Goal: Task Accomplishment & Management: Manage account settings

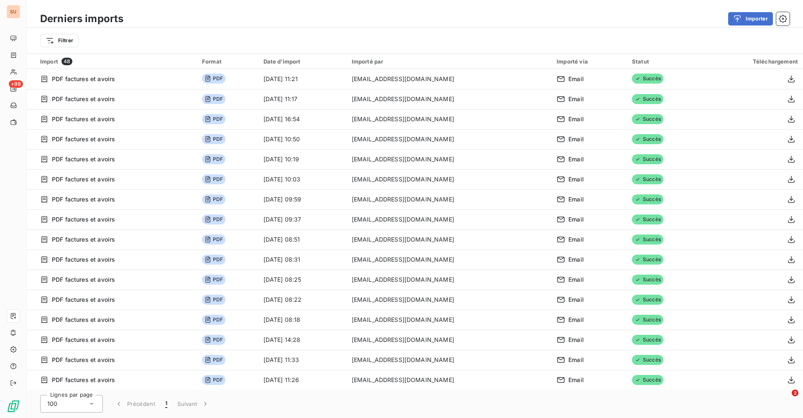
drag, startPoint x: 730, startPoint y: 0, endPoint x: 510, endPoint y: 6, distance: 220.6
click at [510, 6] on div "Derniers imports Importer Filtrer" at bounding box center [415, 27] width 777 height 54
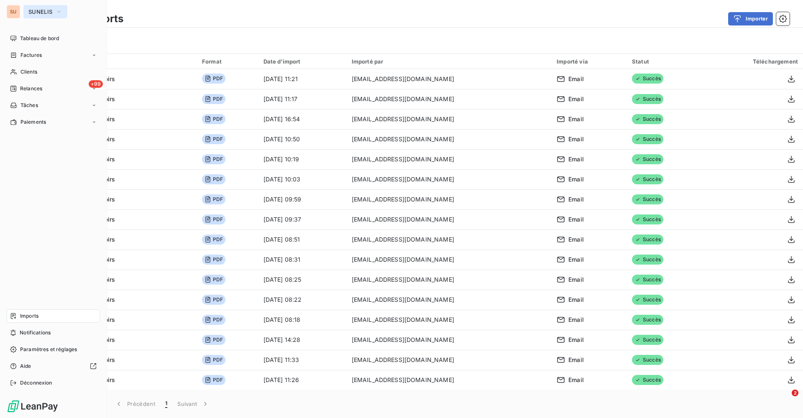
click at [59, 11] on icon "button" at bounding box center [59, 12] width 7 height 8
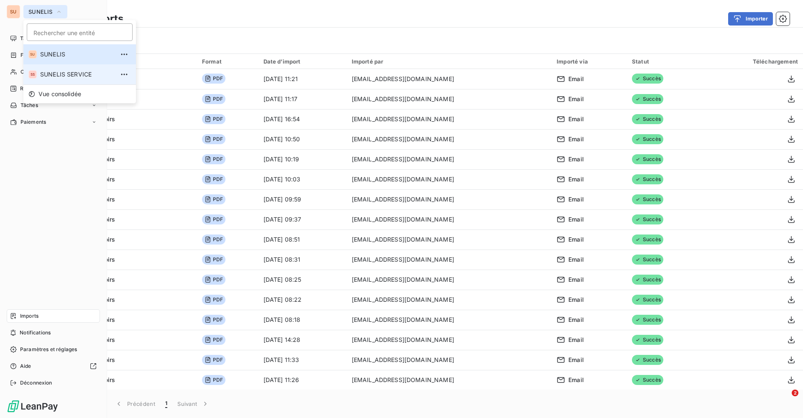
click at [70, 75] on span "SUNELIS SERVICE" at bounding box center [77, 74] width 74 height 8
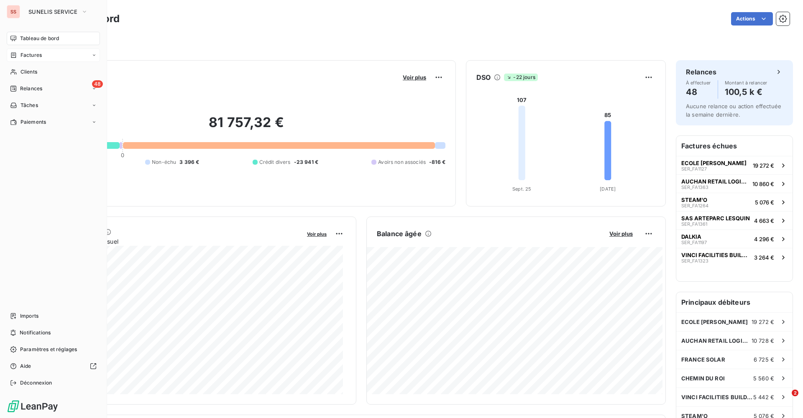
click at [58, 55] on div "Factures" at bounding box center [53, 55] width 93 height 13
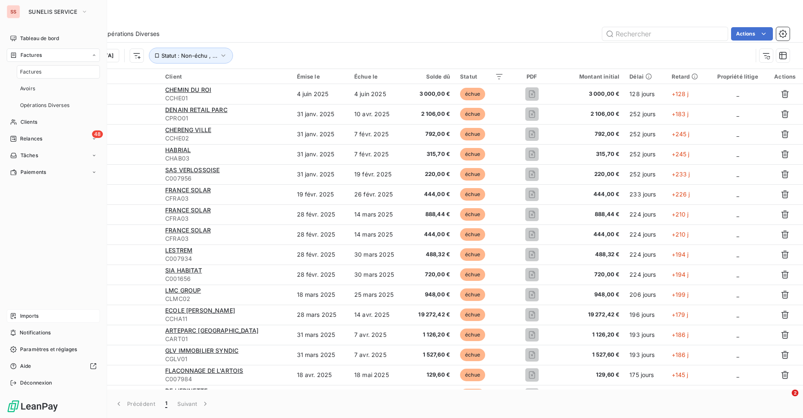
click at [33, 315] on span "Imports" at bounding box center [29, 317] width 18 height 8
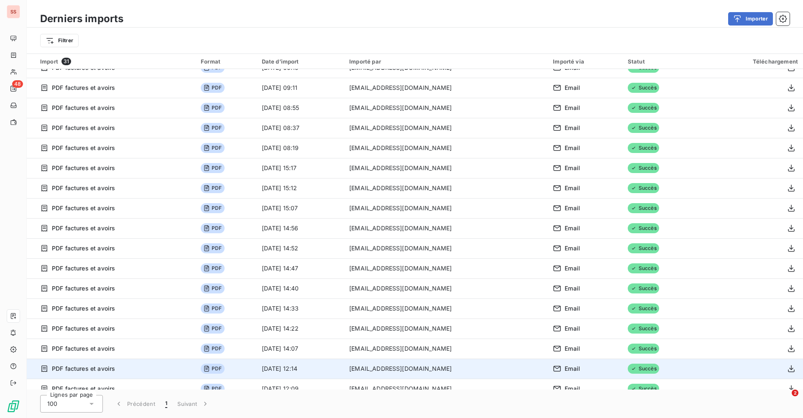
scroll to position [302, 0]
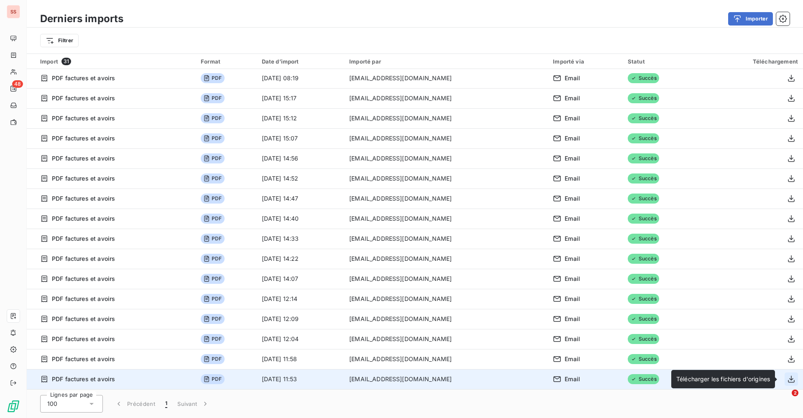
click at [789, 380] on icon "button" at bounding box center [791, 379] width 8 height 8
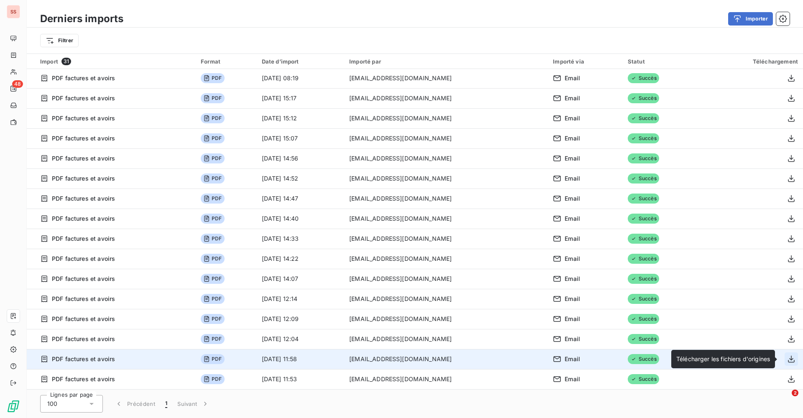
click at [788, 359] on icon "button" at bounding box center [791, 359] width 8 height 8
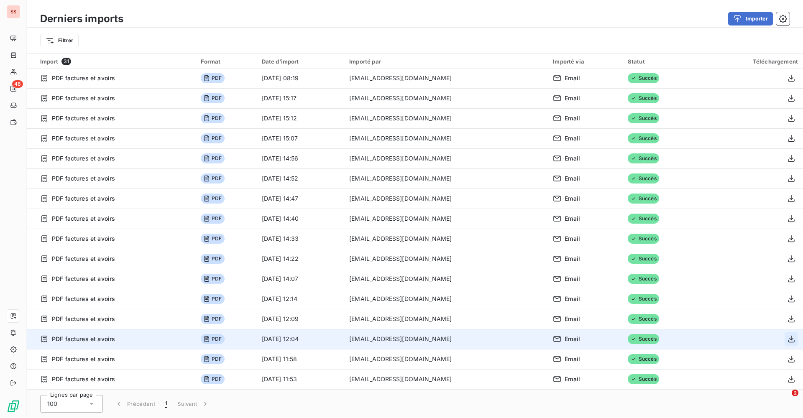
click at [788, 337] on icon "button" at bounding box center [791, 339] width 7 height 7
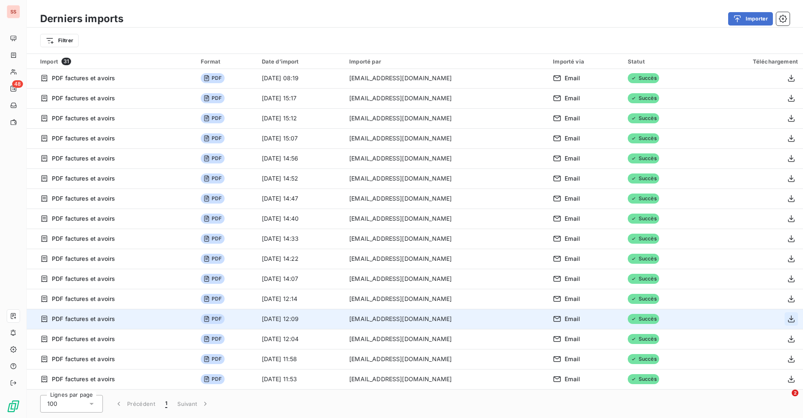
click at [788, 318] on icon "button" at bounding box center [791, 319] width 7 height 7
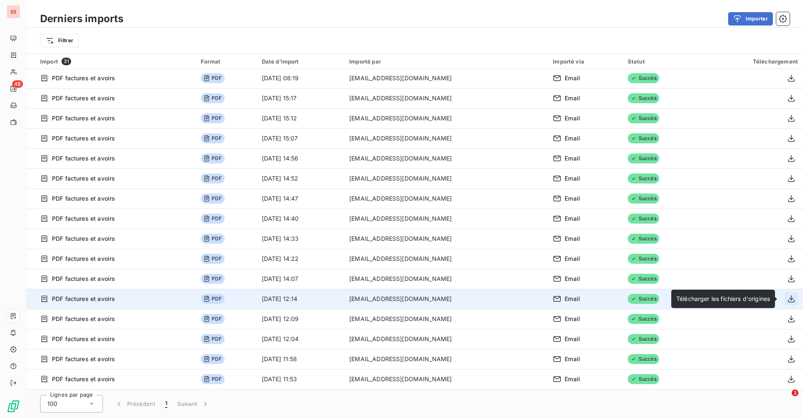
click at [789, 297] on icon "button" at bounding box center [791, 299] width 8 height 8
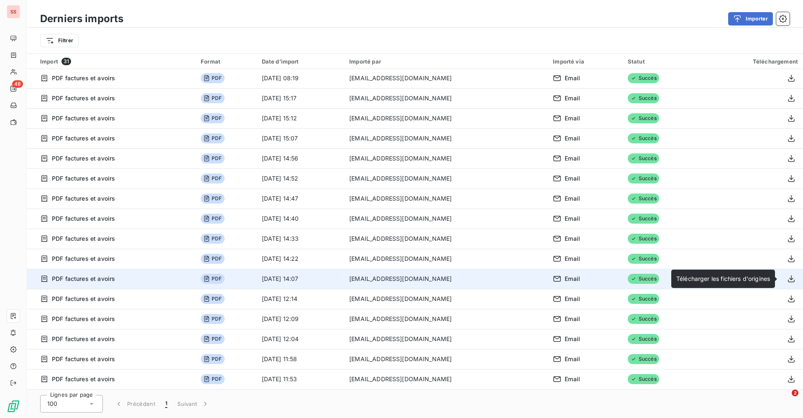
click at [787, 272] on td at bounding box center [753, 279] width 100 height 20
click at [787, 277] on icon "button" at bounding box center [791, 279] width 8 height 8
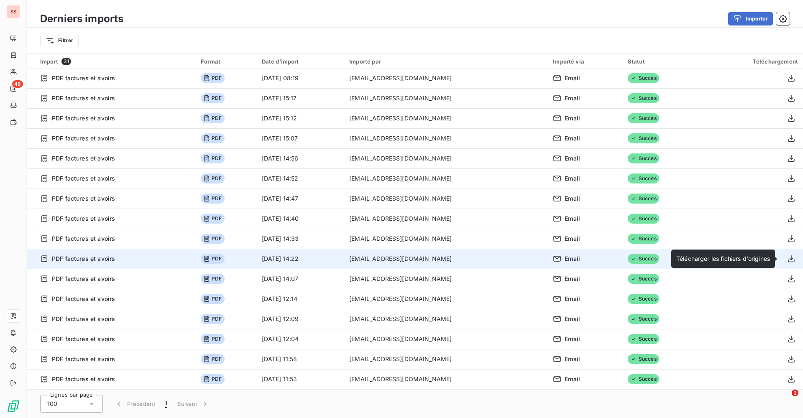
drag, startPoint x: 787, startPoint y: 260, endPoint x: 789, endPoint y: 252, distance: 8.1
click at [787, 260] on icon "button" at bounding box center [791, 259] width 8 height 8
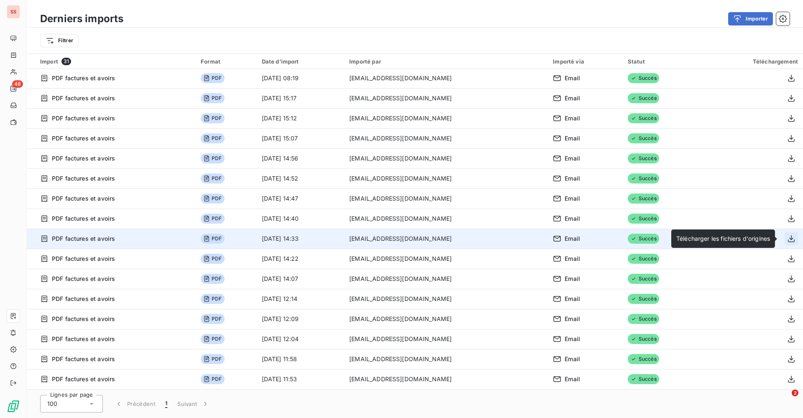
click at [788, 237] on icon "button" at bounding box center [791, 239] width 8 height 8
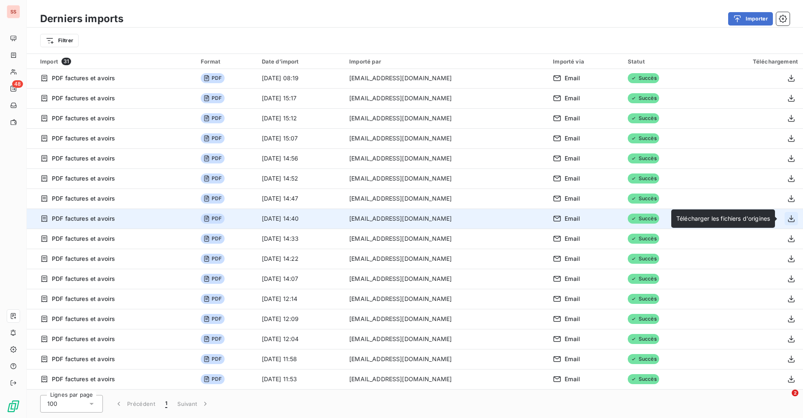
click at [787, 215] on icon "button" at bounding box center [791, 219] width 8 height 8
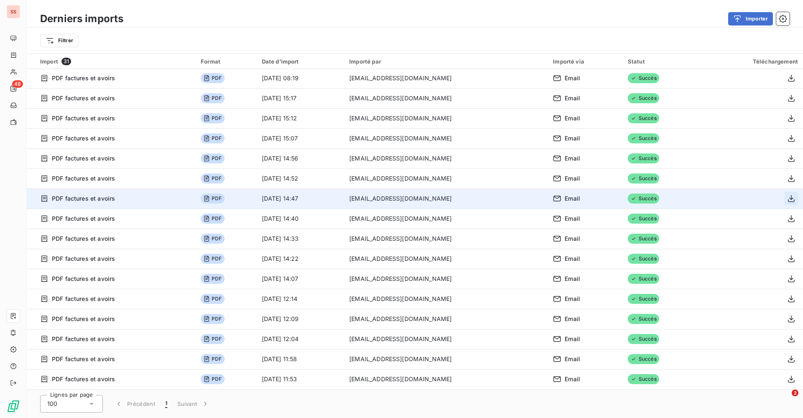
click at [788, 198] on icon "button" at bounding box center [791, 199] width 8 height 8
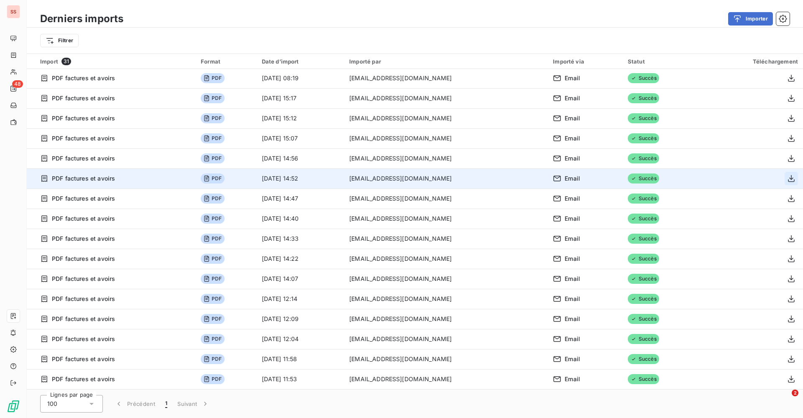
click at [788, 181] on icon "button" at bounding box center [791, 178] width 8 height 8
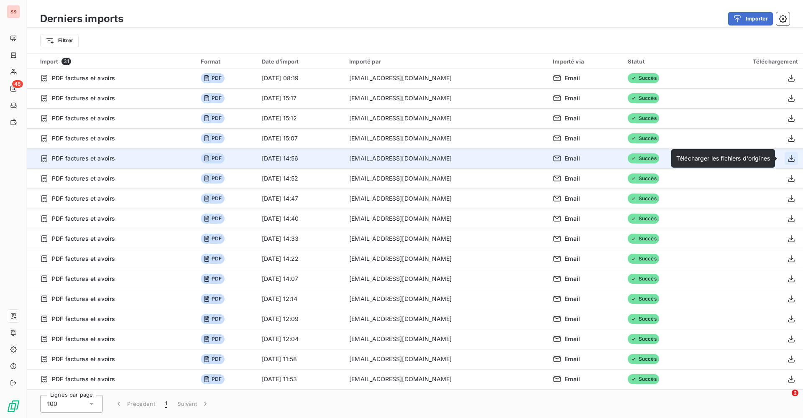
click at [789, 158] on icon "button" at bounding box center [791, 158] width 8 height 8
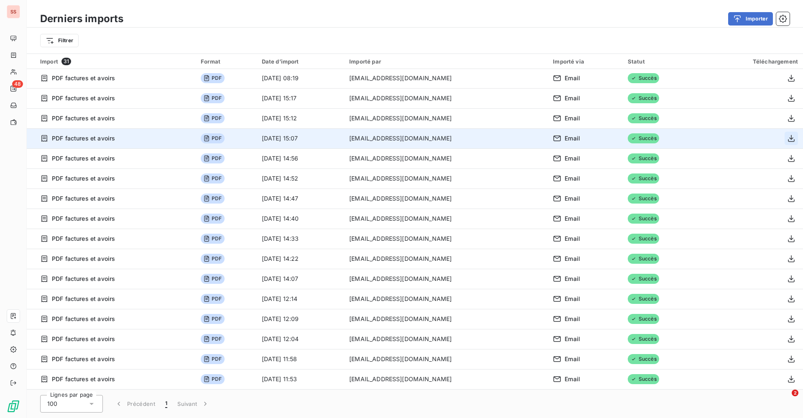
click at [788, 138] on icon "button" at bounding box center [791, 138] width 7 height 7
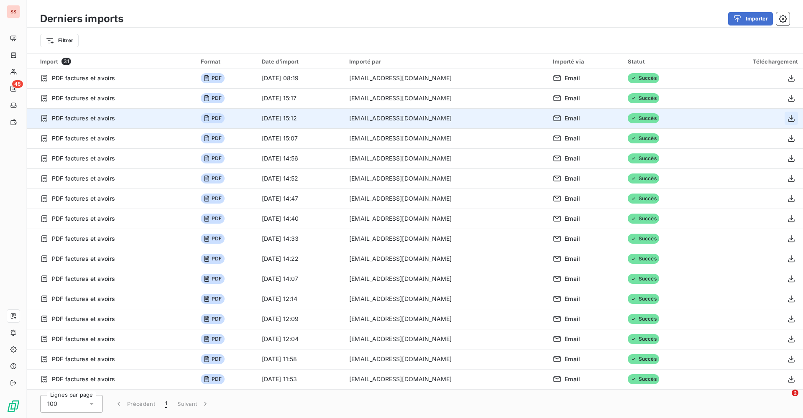
click at [787, 120] on icon "button" at bounding box center [791, 118] width 8 height 8
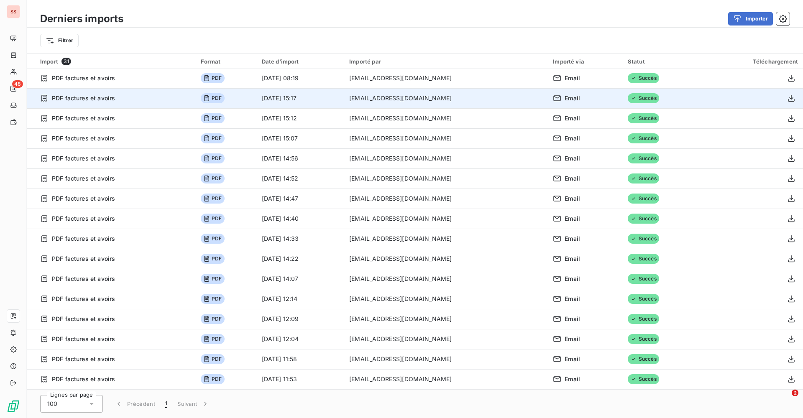
drag, startPoint x: 790, startPoint y: 98, endPoint x: 790, endPoint y: 90, distance: 7.9
click at [790, 98] on icon "button" at bounding box center [791, 98] width 7 height 7
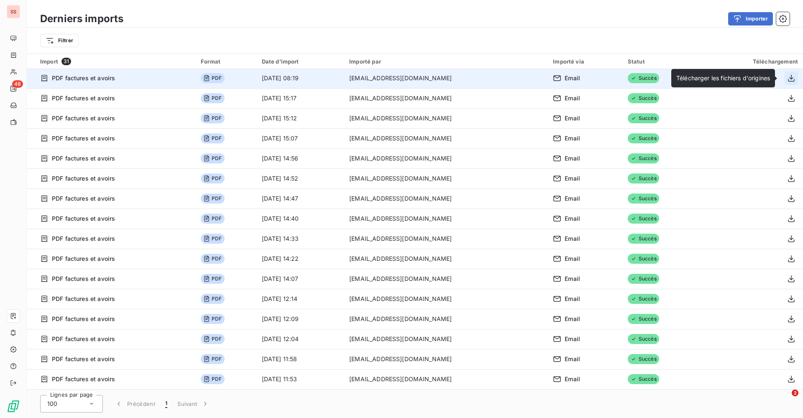
click at [788, 78] on icon "button" at bounding box center [791, 78] width 7 height 7
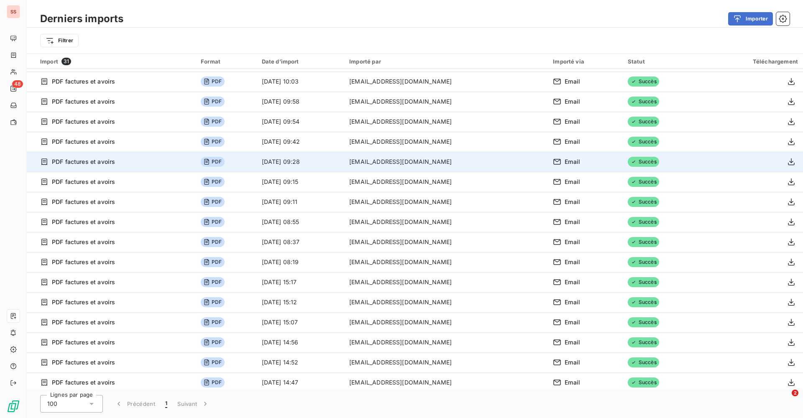
scroll to position [93, 0]
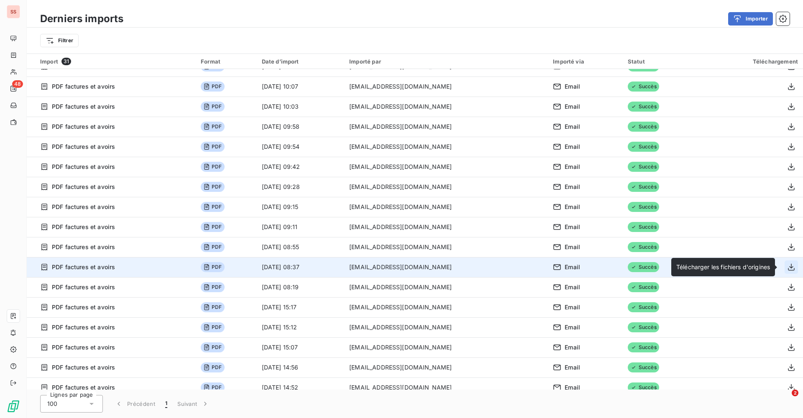
click at [789, 266] on icon "button" at bounding box center [791, 267] width 8 height 8
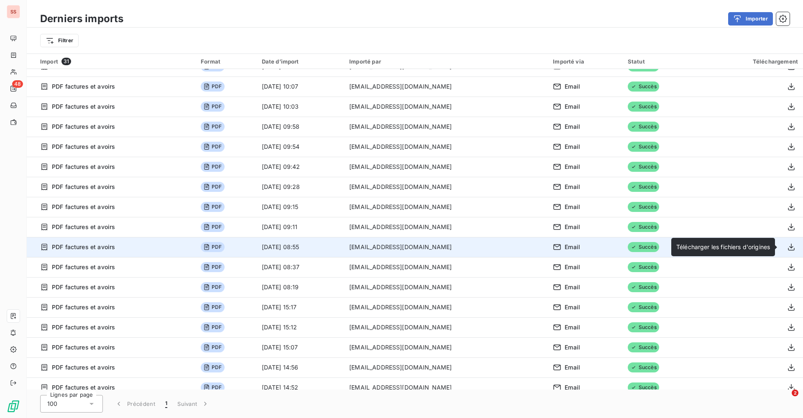
drag, startPoint x: 788, startPoint y: 244, endPoint x: 788, endPoint y: 237, distance: 7.1
click at [788, 244] on icon "button" at bounding box center [791, 247] width 7 height 7
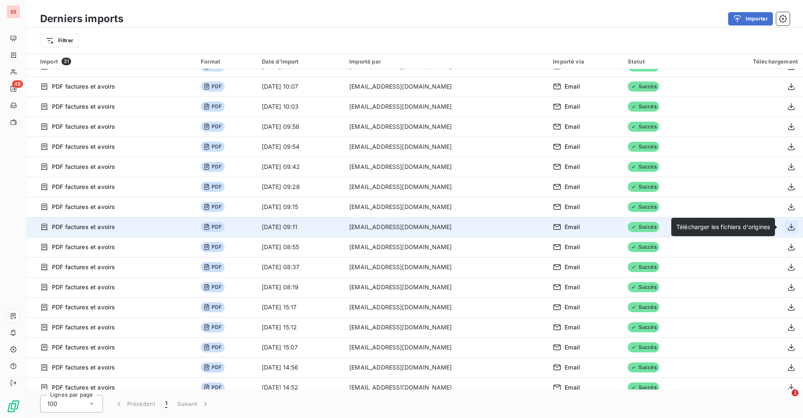
click at [787, 227] on icon "button" at bounding box center [791, 227] width 8 height 8
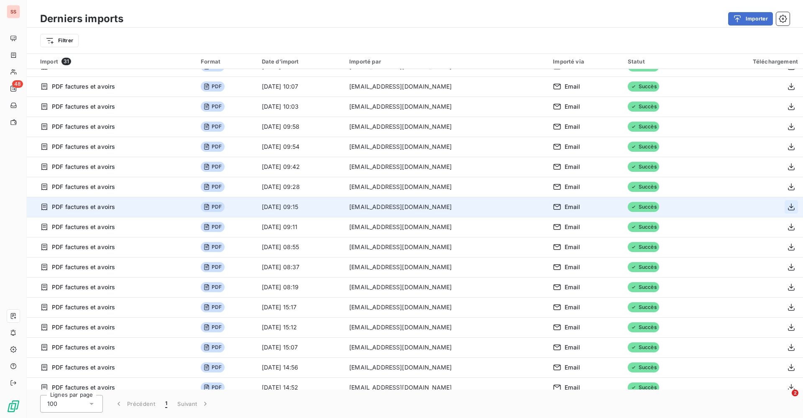
click at [787, 210] on icon "button" at bounding box center [791, 207] width 8 height 8
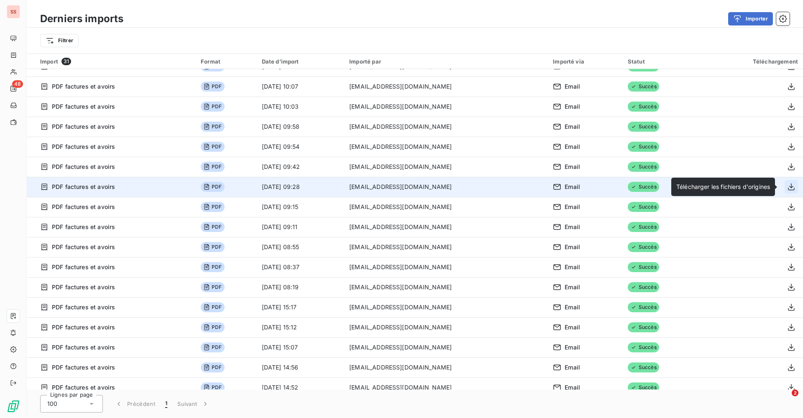
click at [787, 187] on icon "button" at bounding box center [791, 187] width 8 height 8
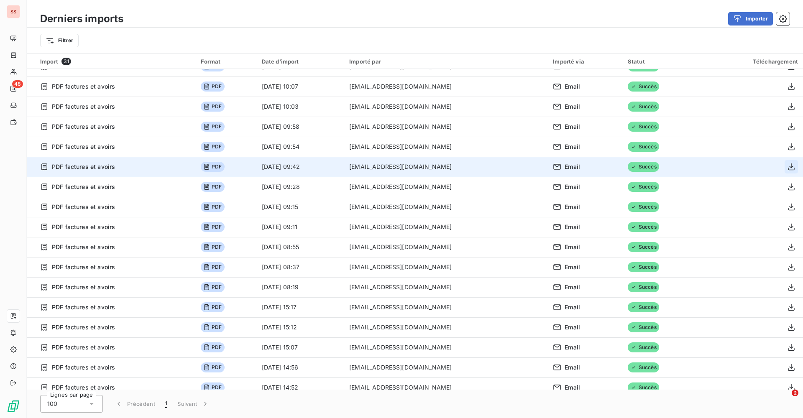
click at [787, 164] on icon "button" at bounding box center [791, 167] width 8 height 8
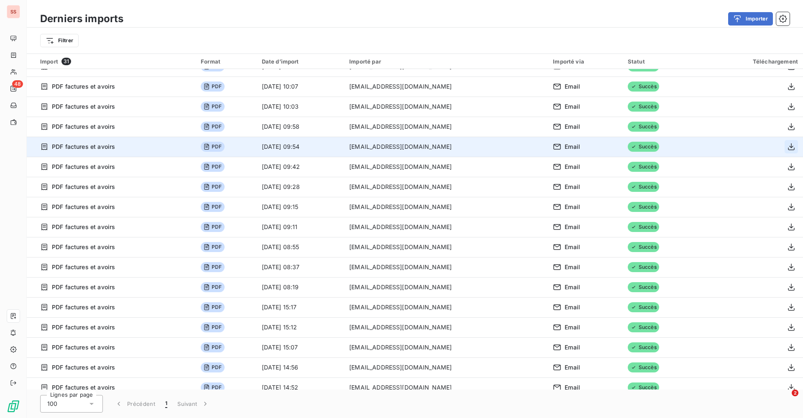
click at [787, 144] on icon "button" at bounding box center [791, 147] width 8 height 8
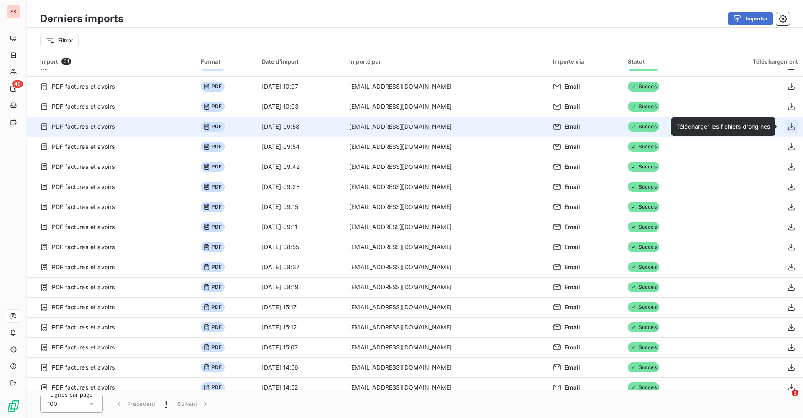
click at [787, 126] on icon "button" at bounding box center [791, 127] width 8 height 8
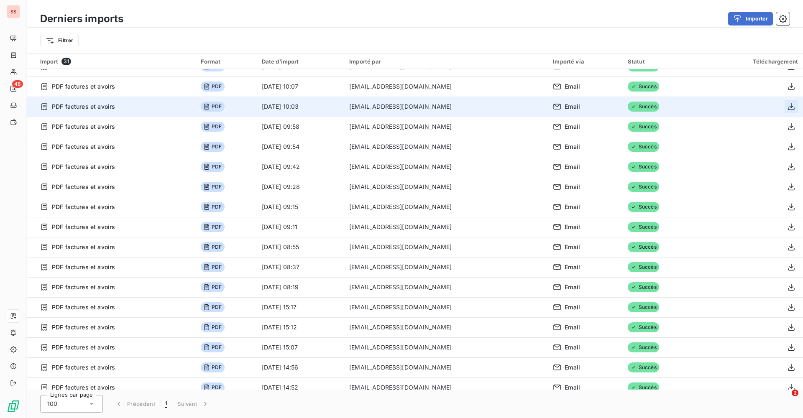
click at [787, 104] on icon "button" at bounding box center [791, 107] width 8 height 8
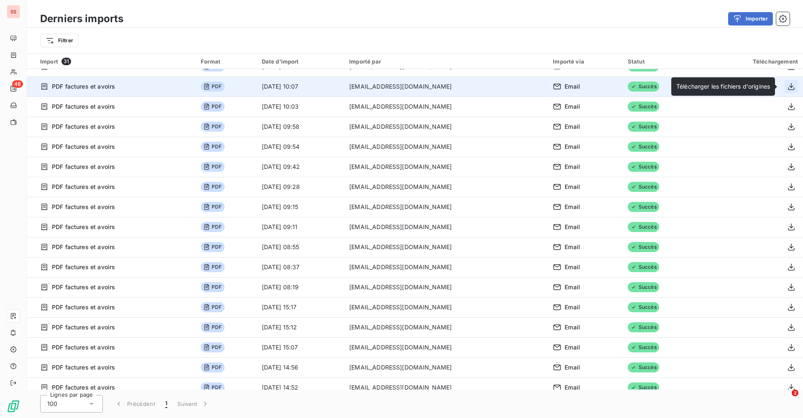
click at [788, 90] on icon "button" at bounding box center [791, 86] width 7 height 7
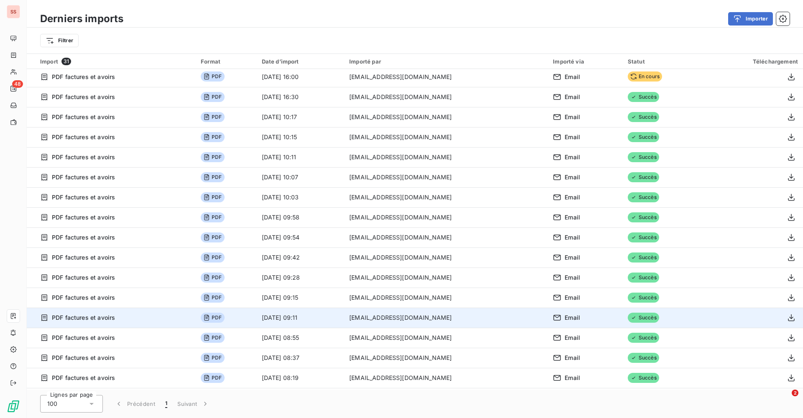
scroll to position [0, 0]
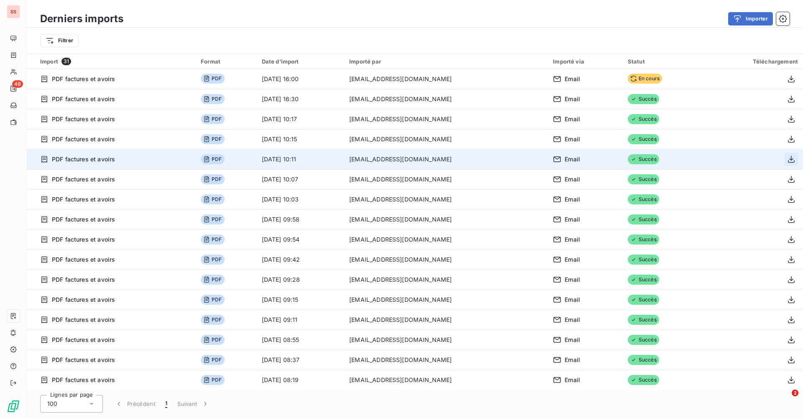
click at [790, 159] on icon "button" at bounding box center [791, 159] width 8 height 8
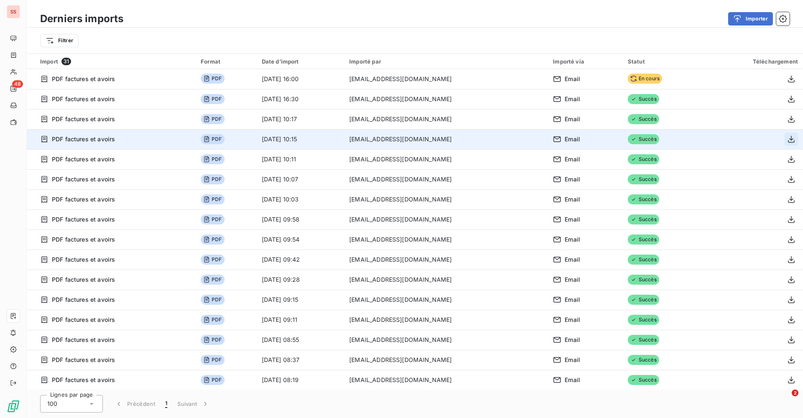
click at [788, 141] on icon "button" at bounding box center [791, 139] width 8 height 8
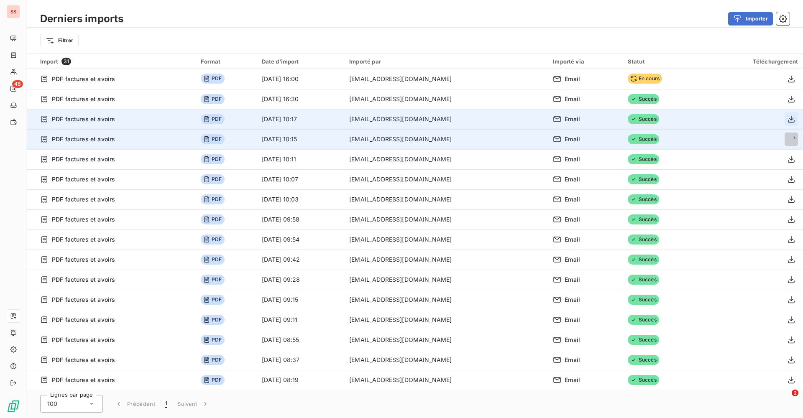
click at [789, 118] on icon "button" at bounding box center [791, 119] width 8 height 8
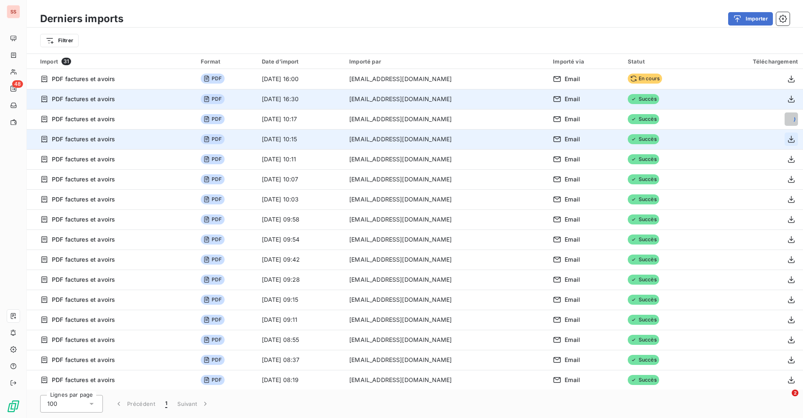
drag, startPoint x: 788, startPoint y: 96, endPoint x: 788, endPoint y: 92, distance: 4.6
click at [788, 96] on icon "button" at bounding box center [791, 99] width 8 height 8
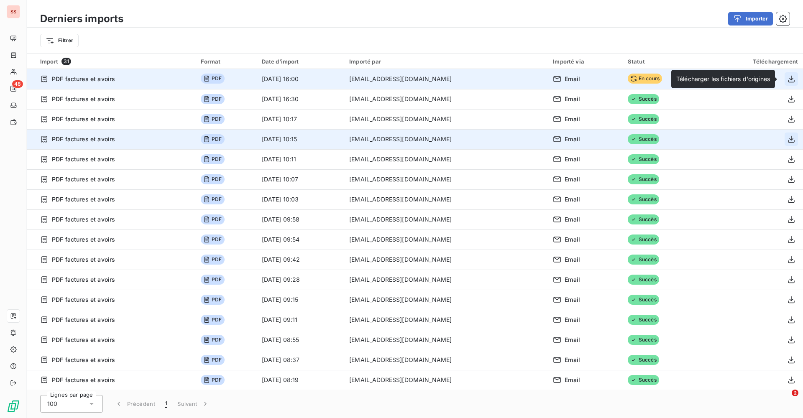
click at [788, 79] on icon "button" at bounding box center [791, 79] width 8 height 8
